Goal: Task Accomplishment & Management: Manage account settings

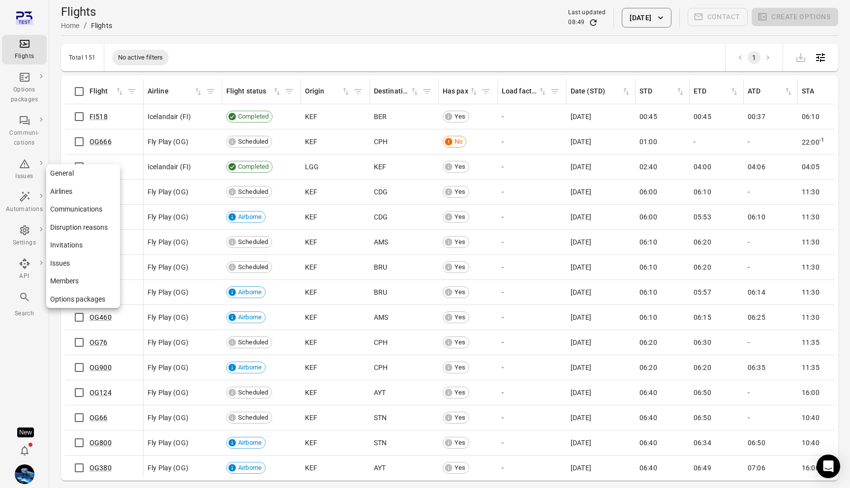
click at [79, 227] on link "Disruption reasons" at bounding box center [83, 227] width 74 height 18
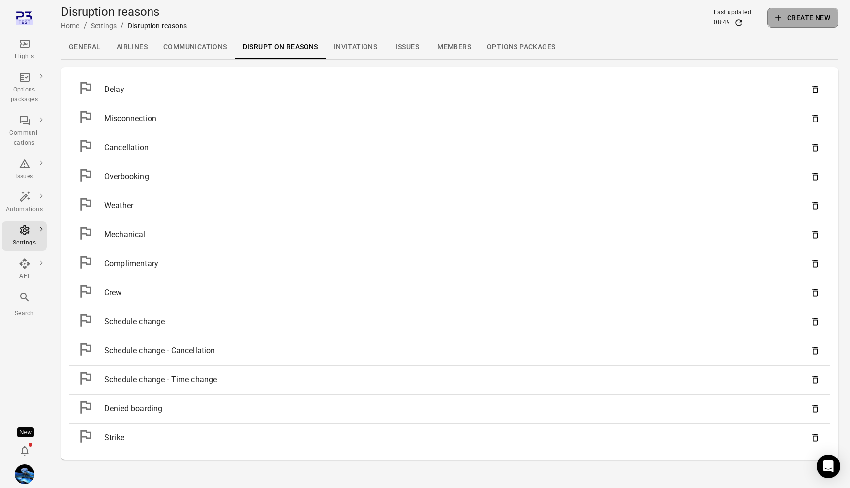
click at [798, 19] on button "Create new" at bounding box center [802, 18] width 71 height 20
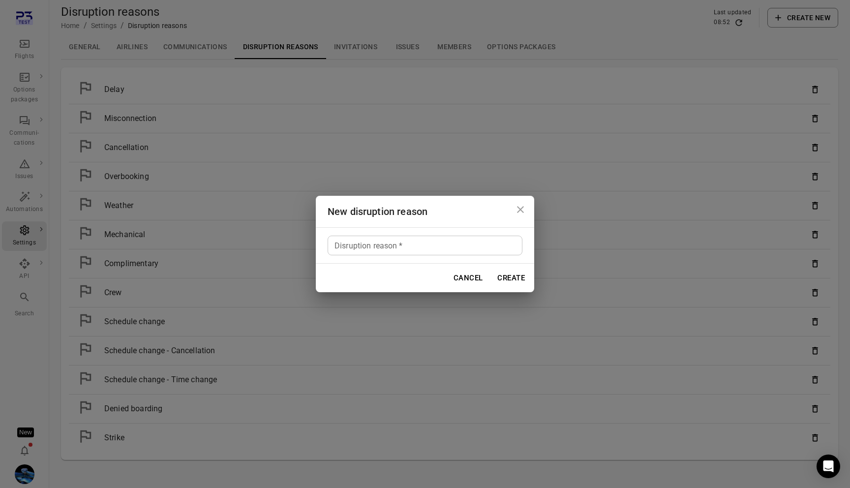
click at [379, 215] on h2 "New disruption reason" at bounding box center [425, 211] width 218 height 31
copy h2 "New disruption reason"
click at [421, 217] on h2 "New disruption reason" at bounding box center [425, 211] width 218 height 31
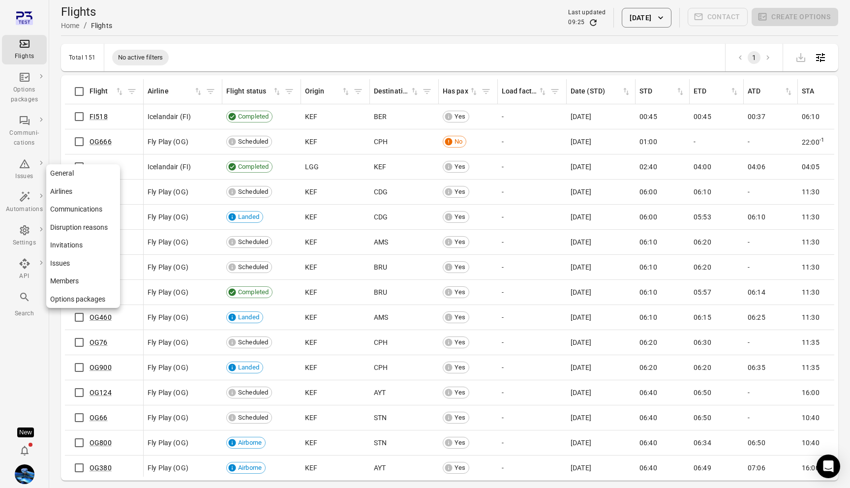
click at [72, 262] on link "Issues" at bounding box center [83, 263] width 74 height 18
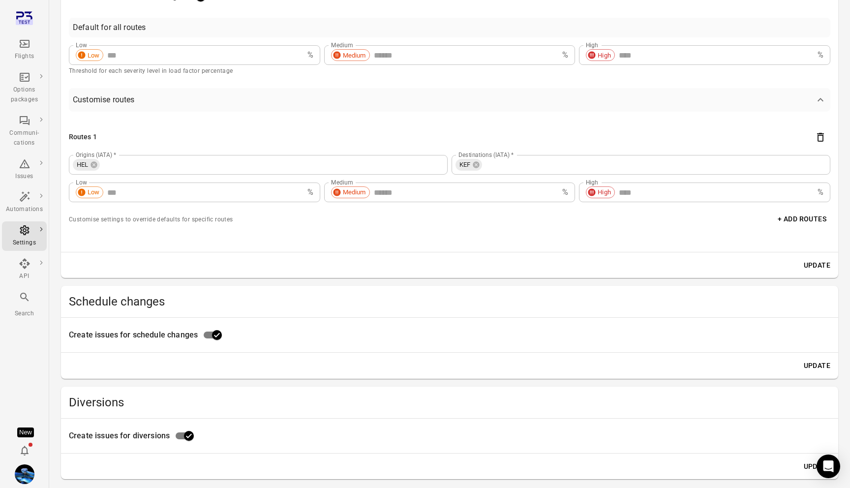
scroll to position [824, 0]
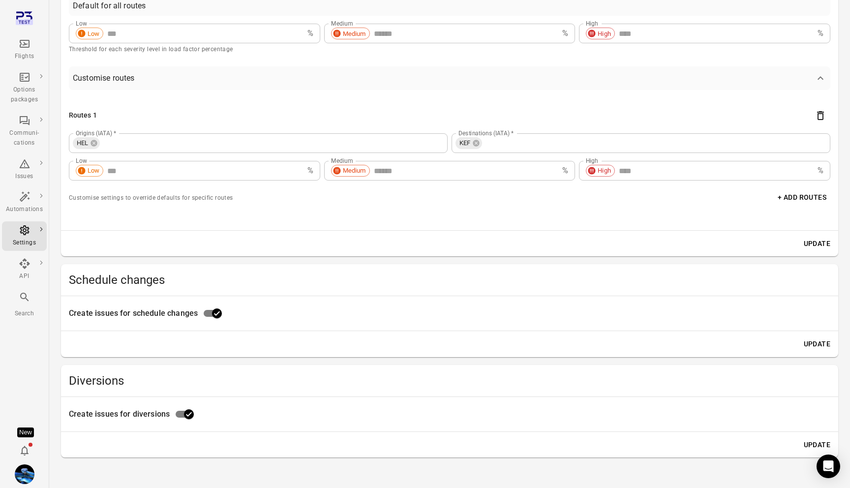
click at [118, 147] on input "Origins (IATA)   *" at bounding box center [272, 143] width 342 height 14
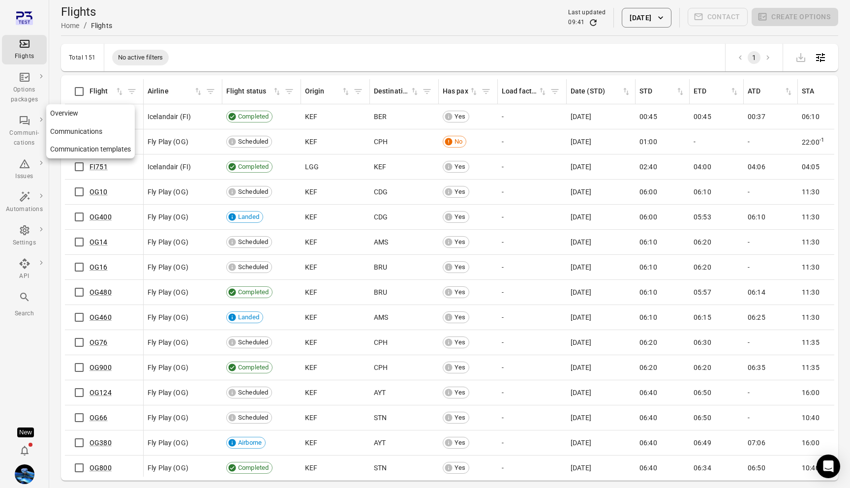
click at [27, 124] on icon "Main navigation" at bounding box center [25, 121] width 12 height 12
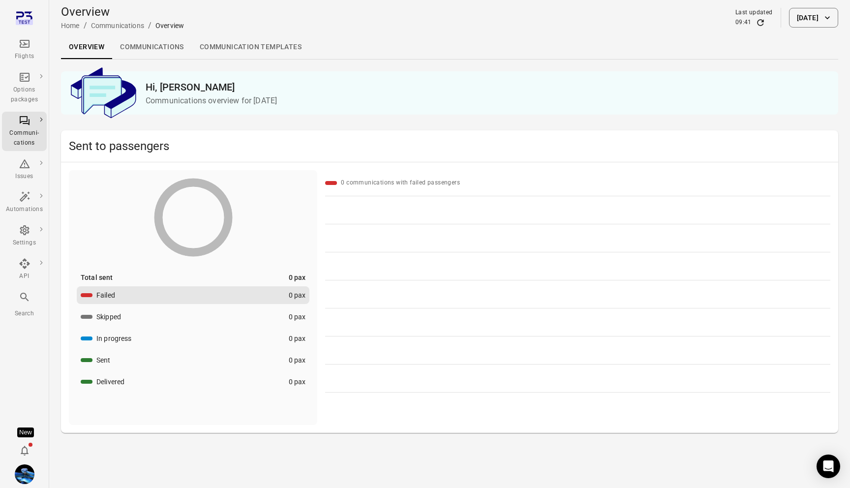
click at [167, 53] on link "Communications" at bounding box center [152, 47] width 80 height 24
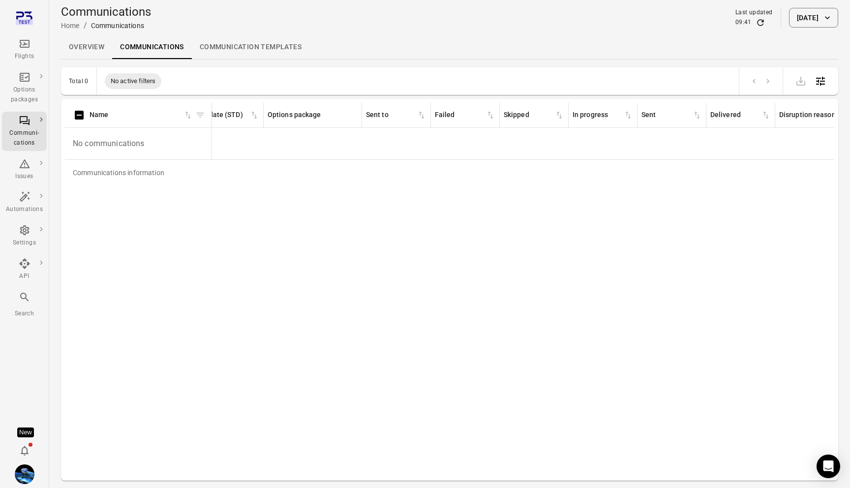
scroll to position [0, 391]
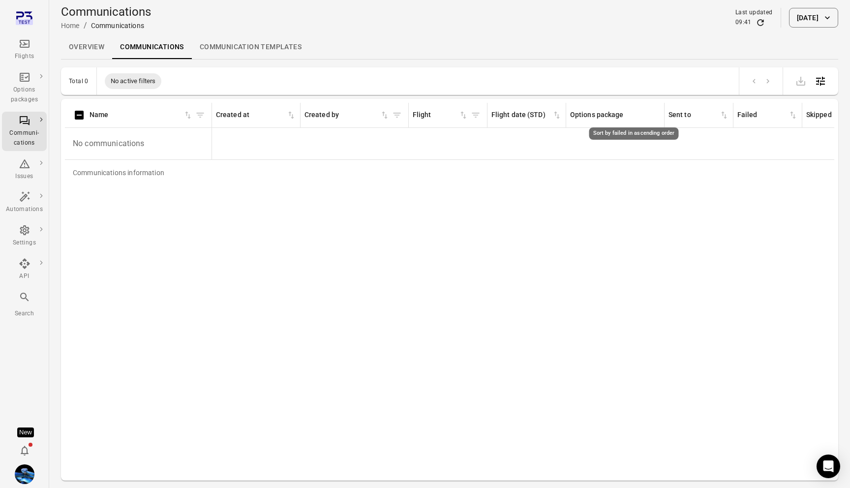
scroll to position [0, 391]
